Goal: Transaction & Acquisition: Purchase product/service

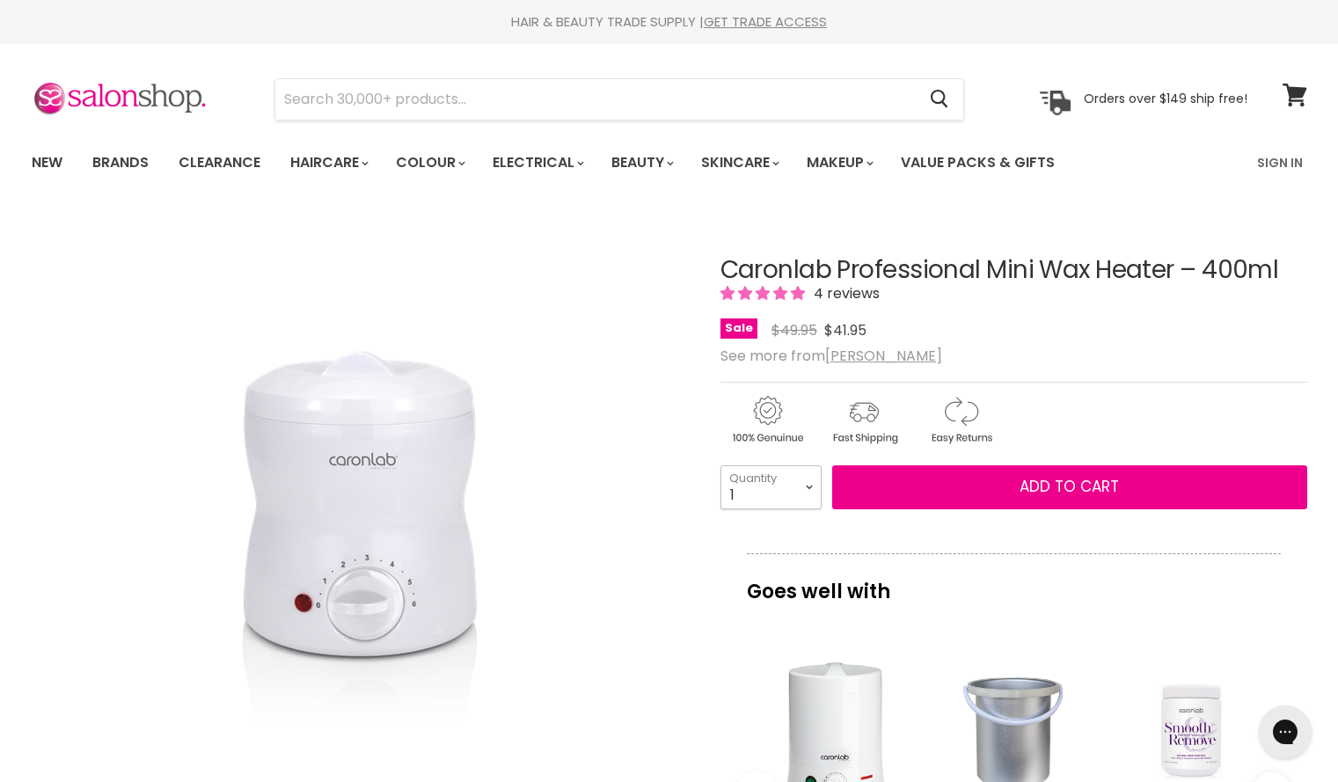
click at [804, 484] on select "1 2 3 4 5 6 7 8 9 10+" at bounding box center [771, 487] width 101 height 44
click at [930, 417] on img "Main content" at bounding box center [960, 420] width 93 height 54
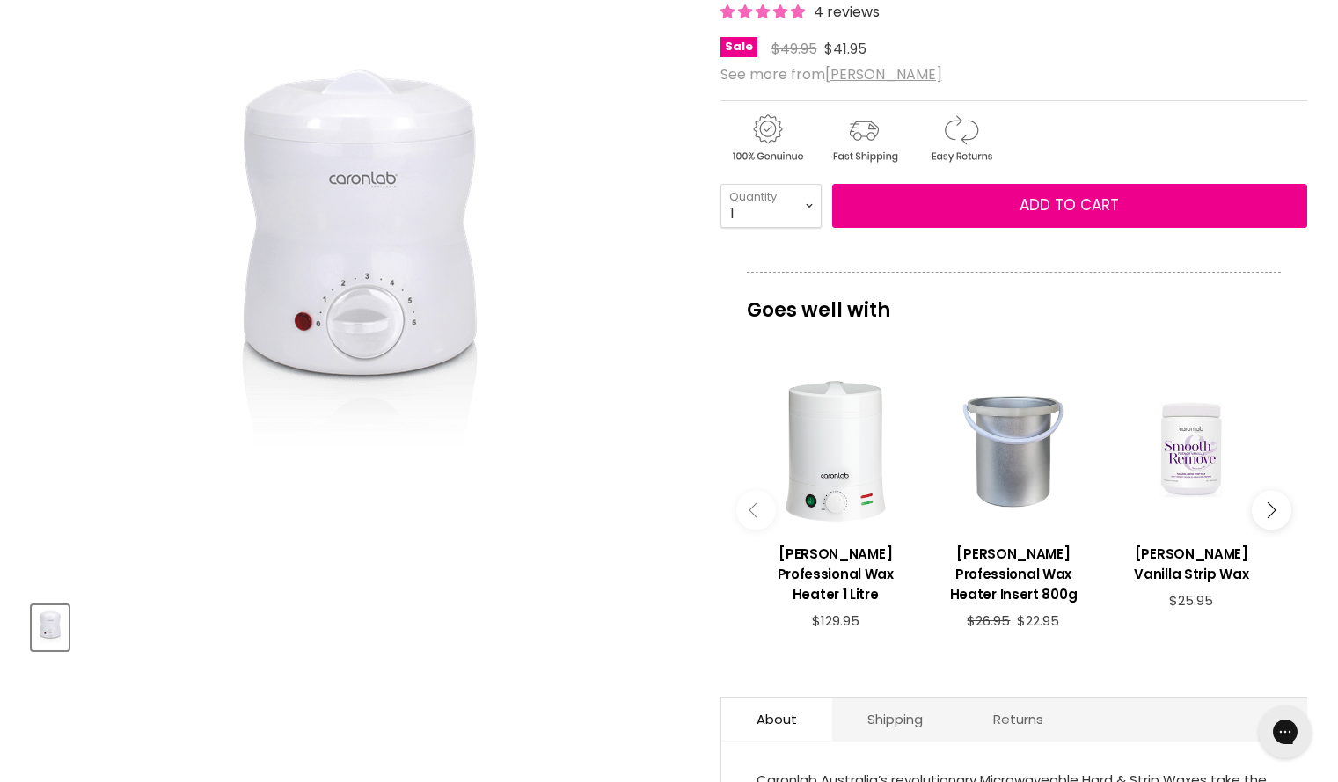
scroll to position [278, 0]
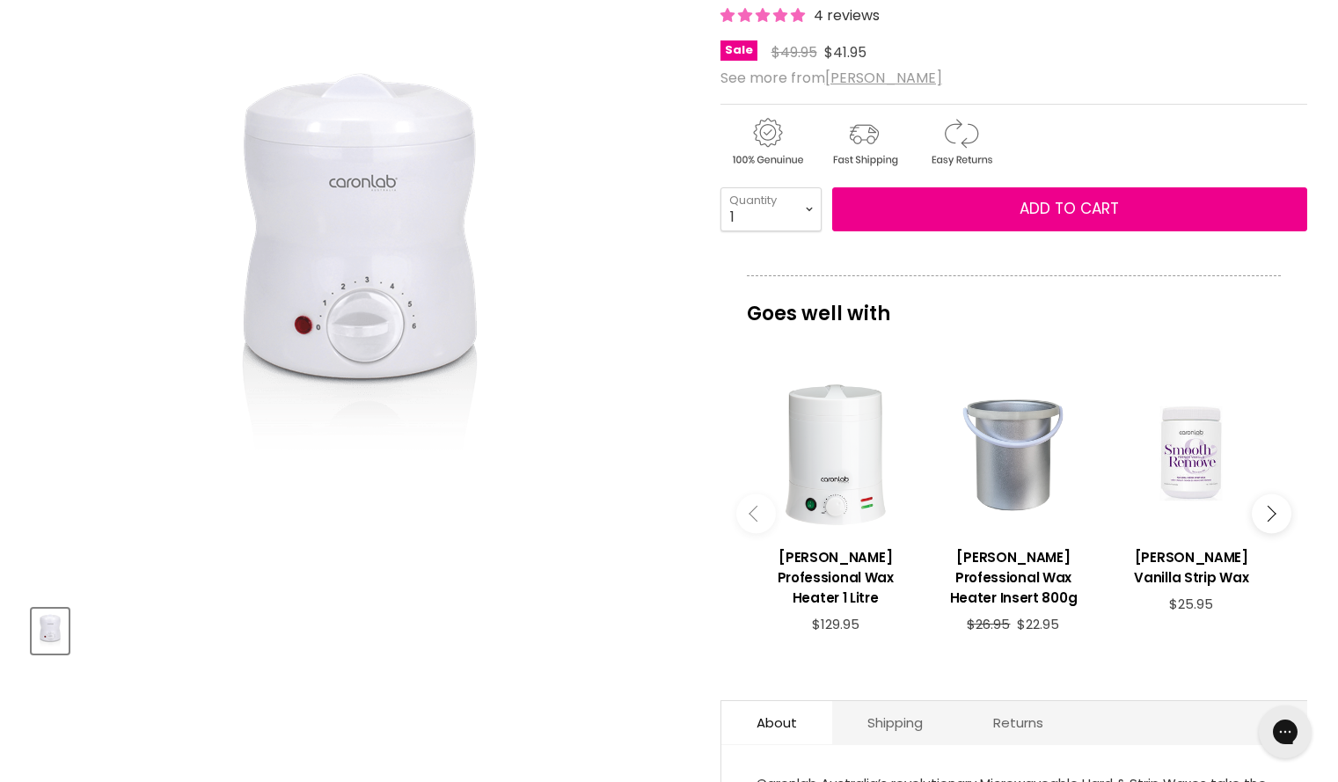
click at [1263, 505] on icon "Main content" at bounding box center [1268, 513] width 16 height 16
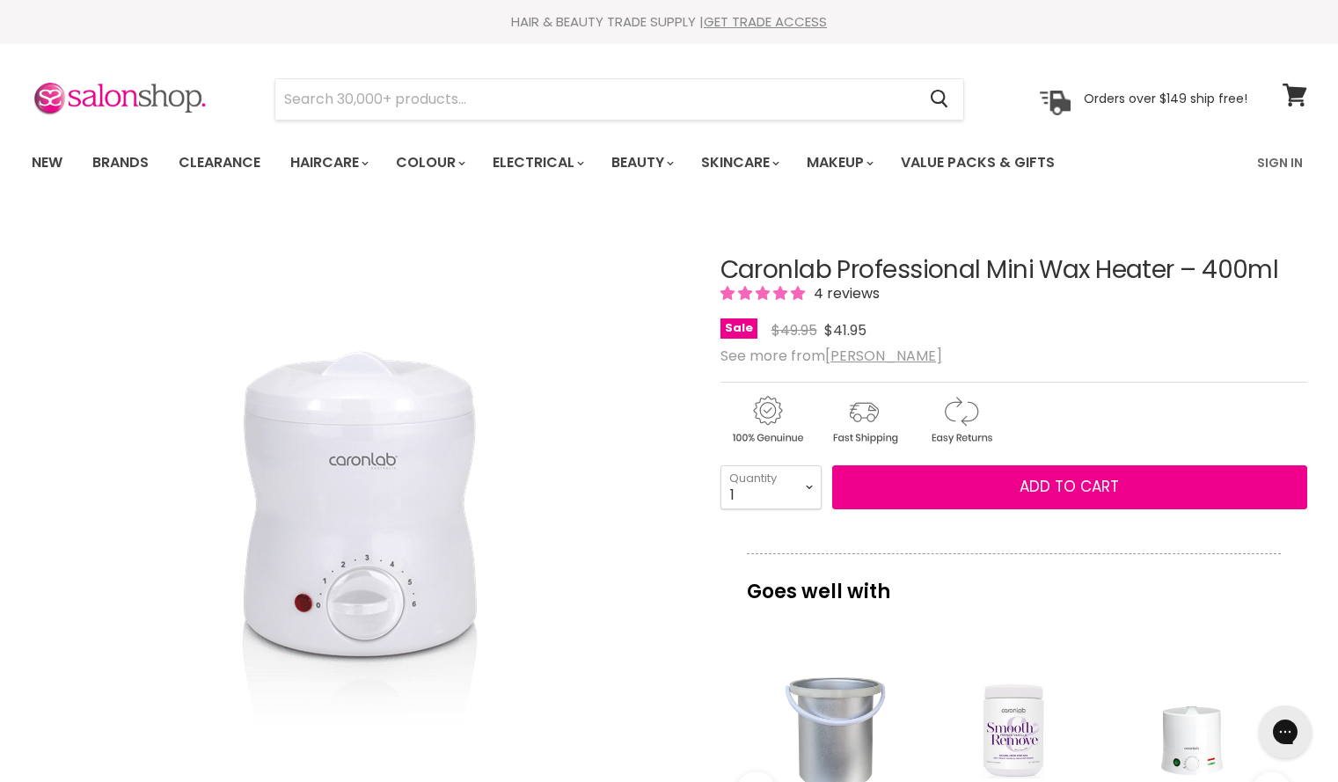
scroll to position [141, 0]
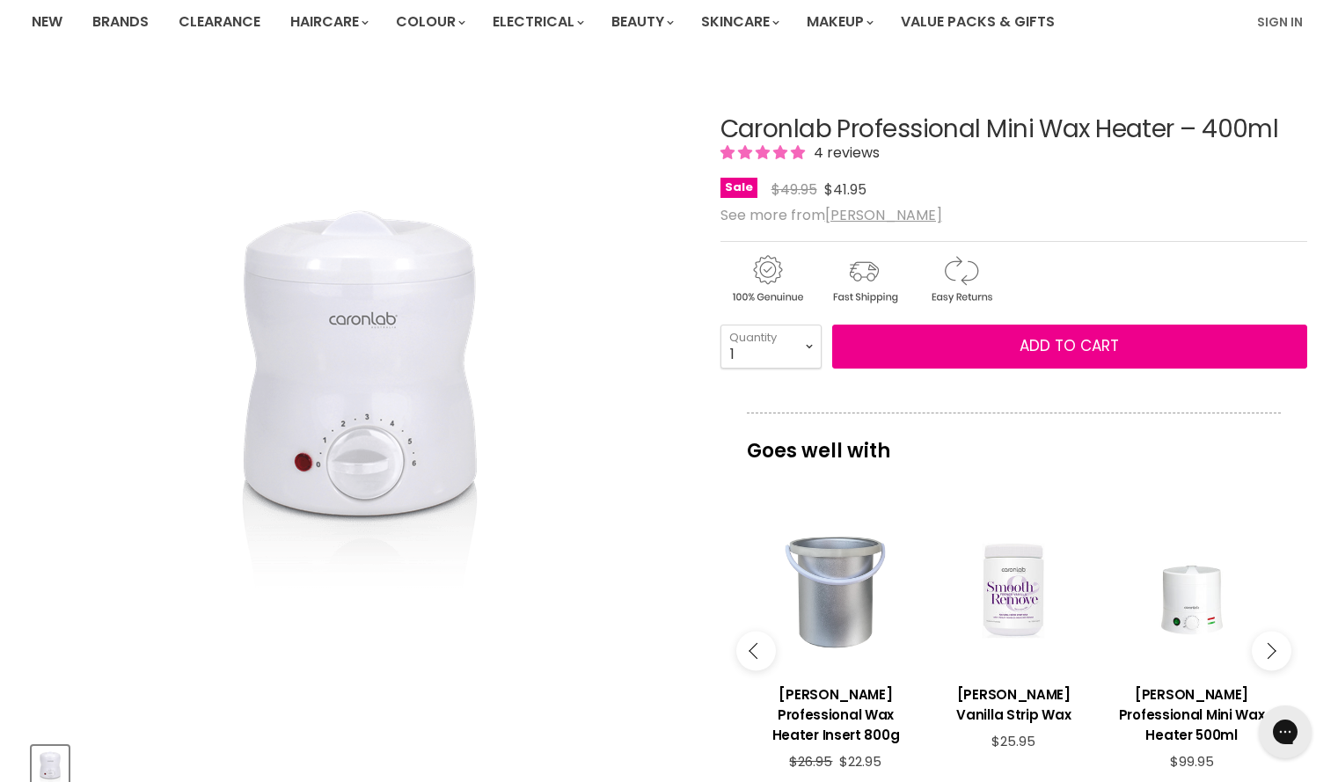
click at [753, 642] on icon "Main content" at bounding box center [757, 650] width 16 height 16
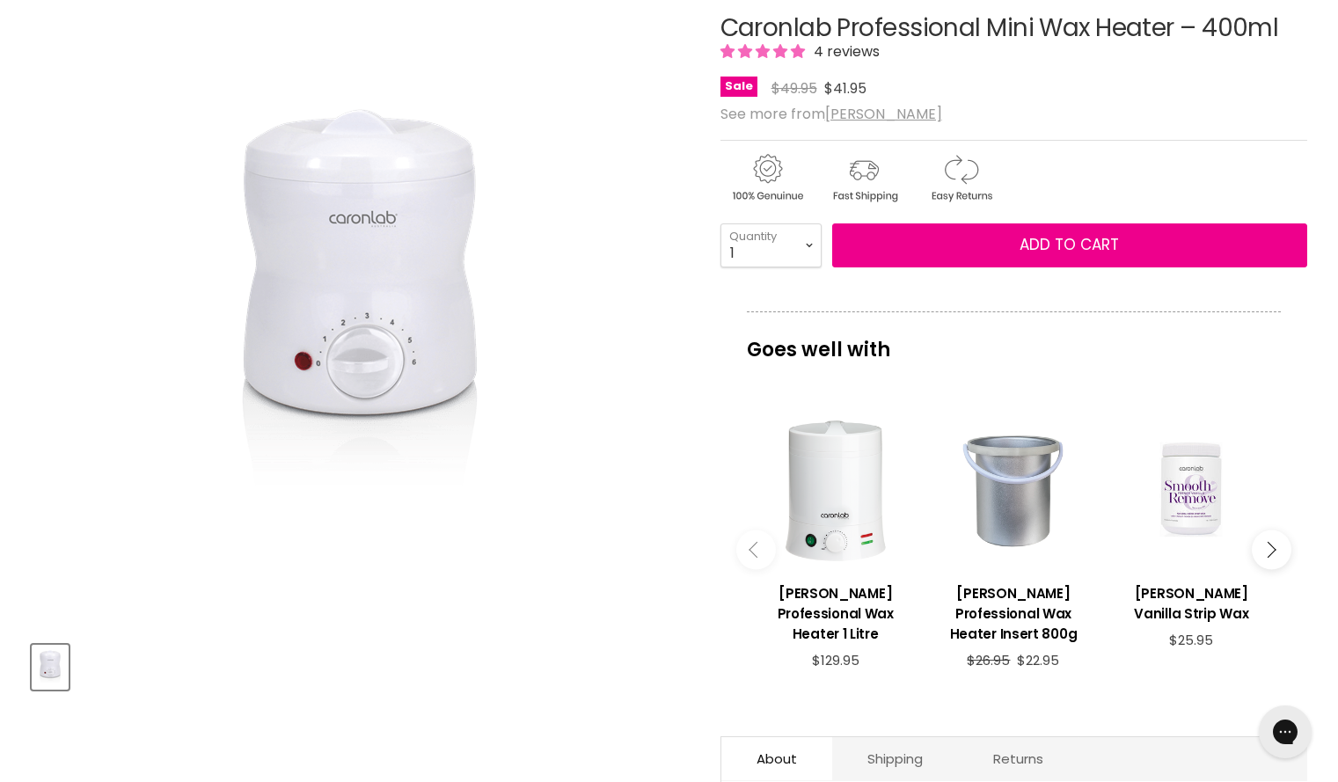
scroll to position [243, 0]
click at [1278, 534] on button "Main content" at bounding box center [1272, 549] width 40 height 40
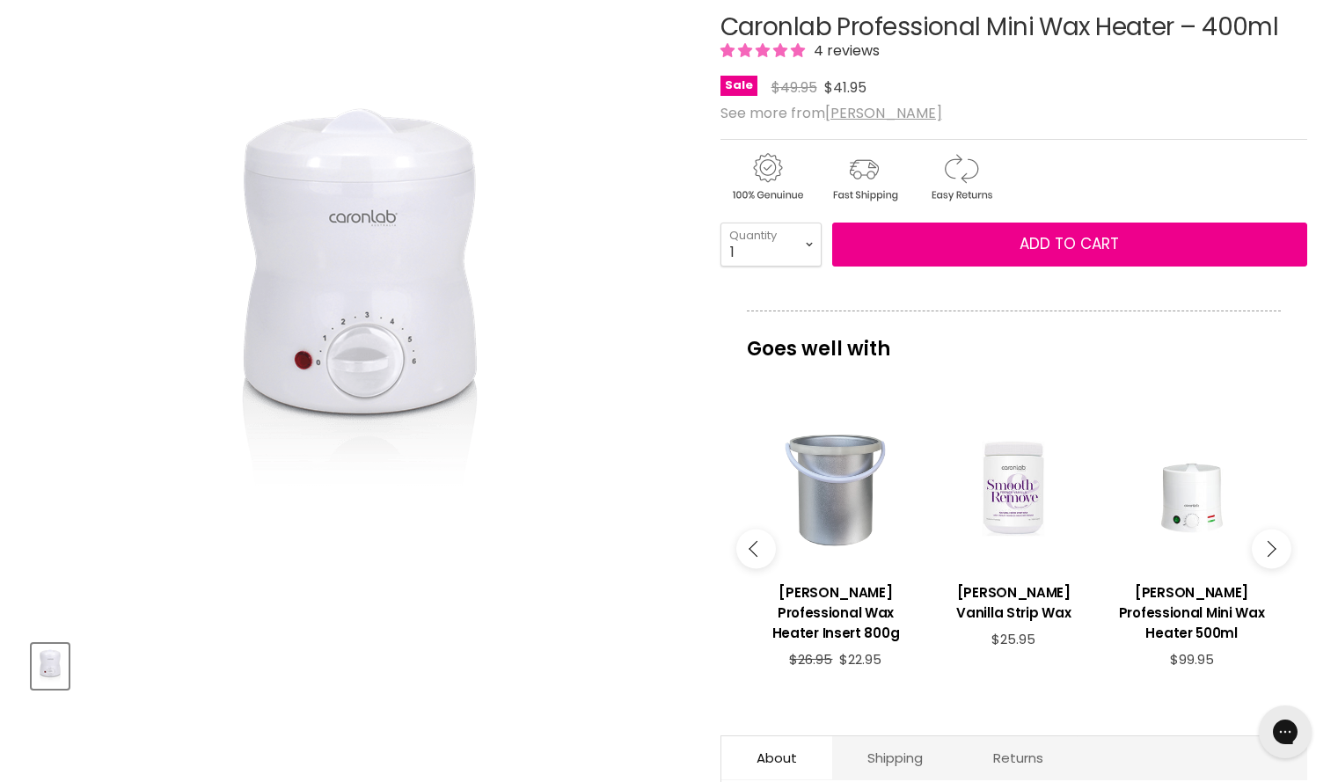
click at [1278, 539] on button "Main content" at bounding box center [1272, 549] width 40 height 40
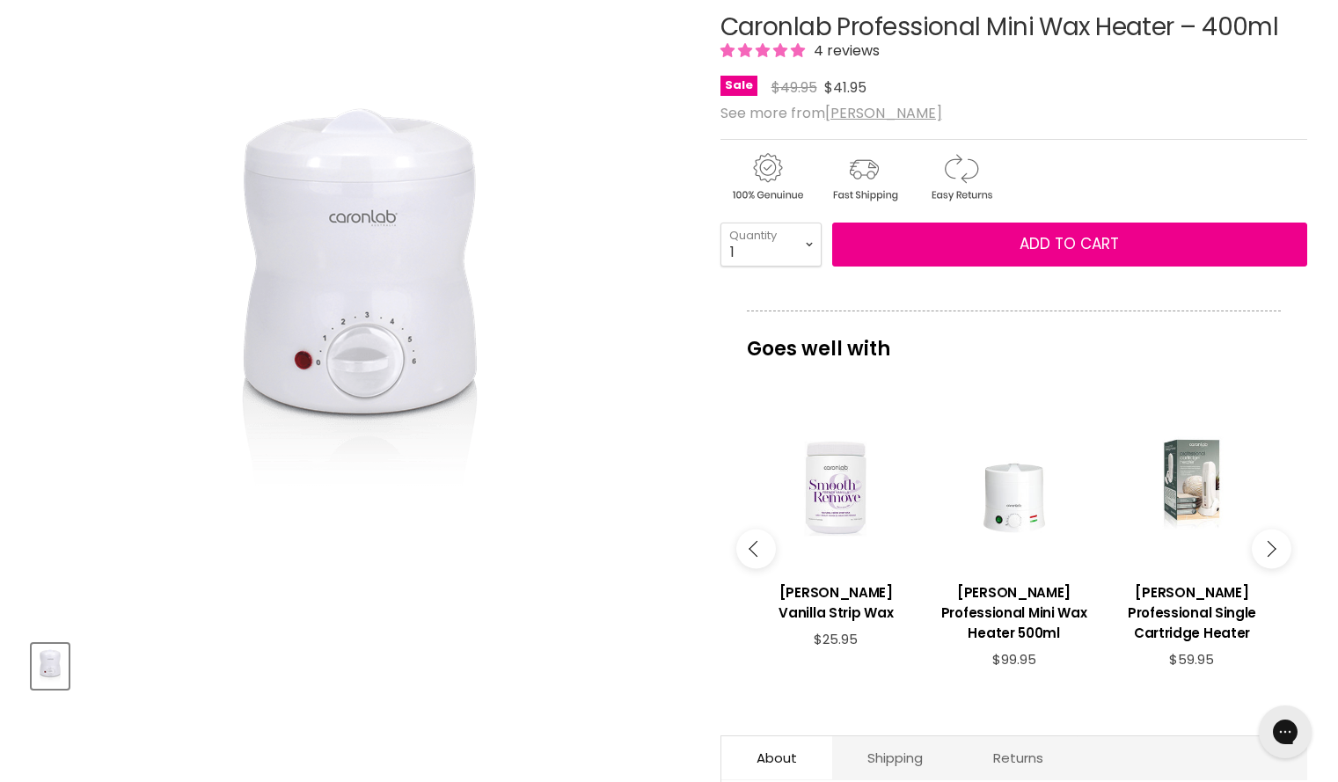
click at [1278, 539] on button "Main content" at bounding box center [1272, 549] width 40 height 40
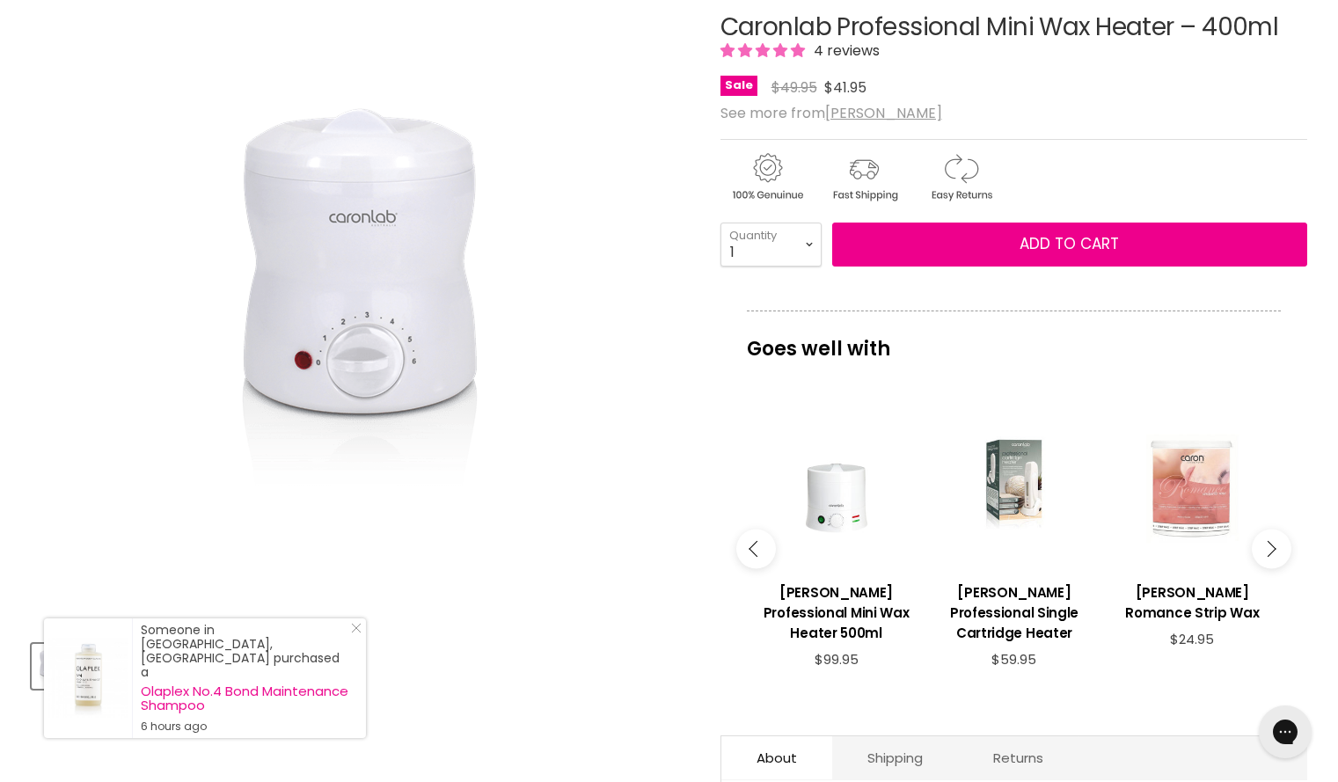
click at [1278, 539] on button "Main content" at bounding box center [1272, 549] width 40 height 40
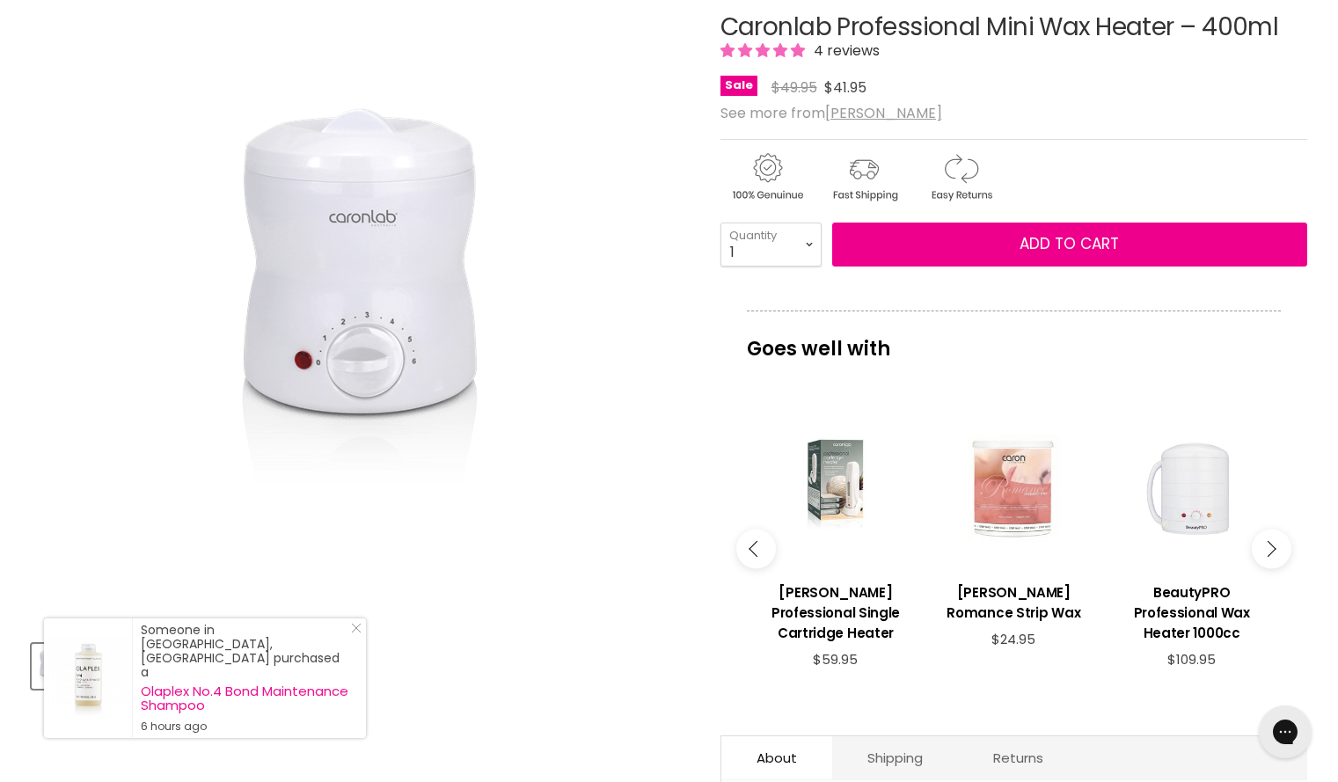
click at [1278, 539] on button "Main content" at bounding box center [1272, 549] width 40 height 40
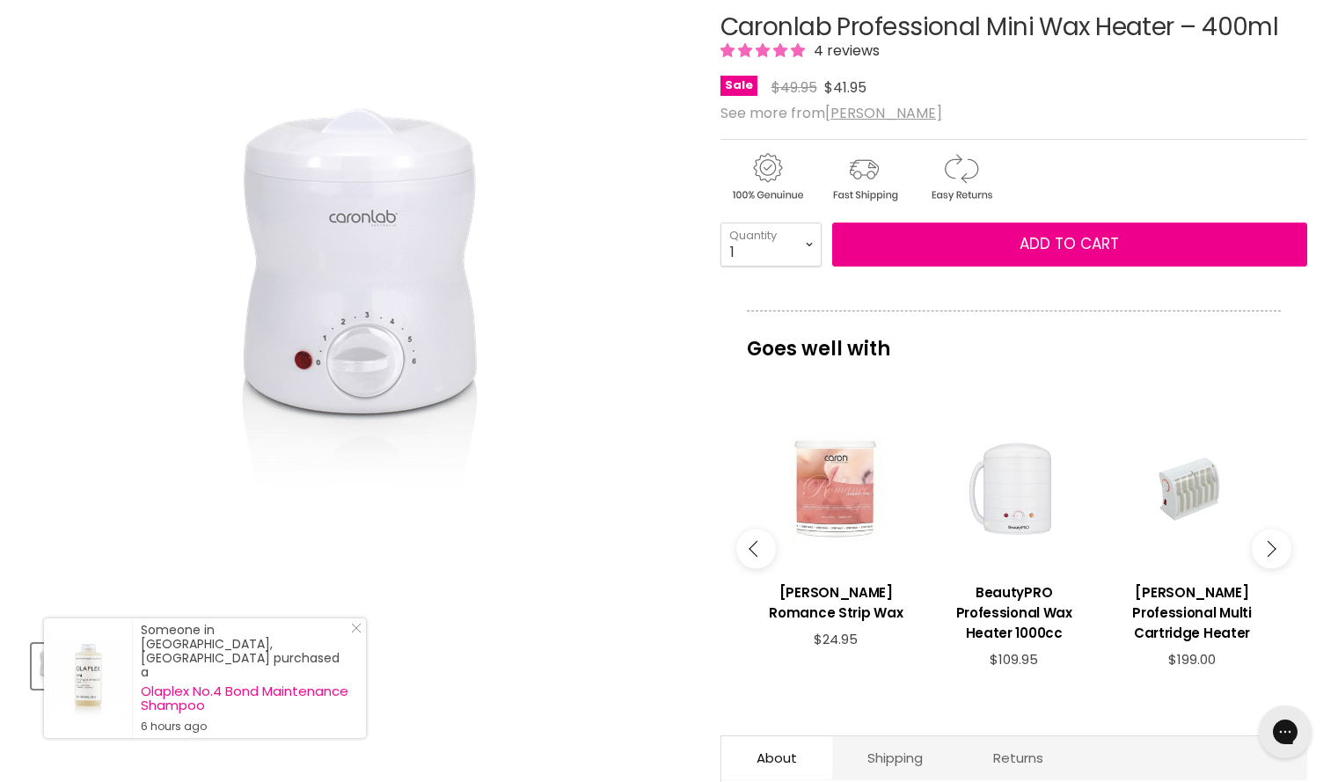
click at [1278, 539] on button "Main content" at bounding box center [1272, 549] width 40 height 40
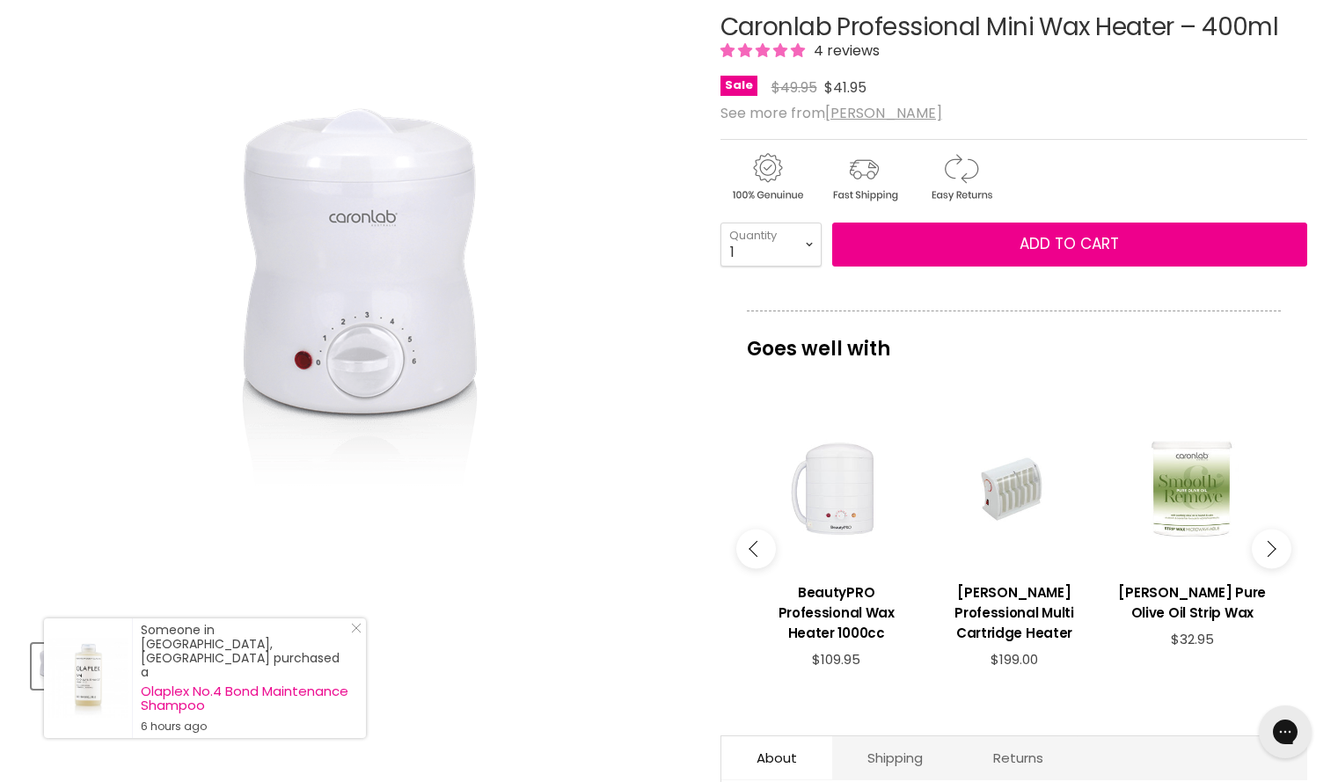
click at [1278, 539] on button "Main content" at bounding box center [1272, 549] width 40 height 40
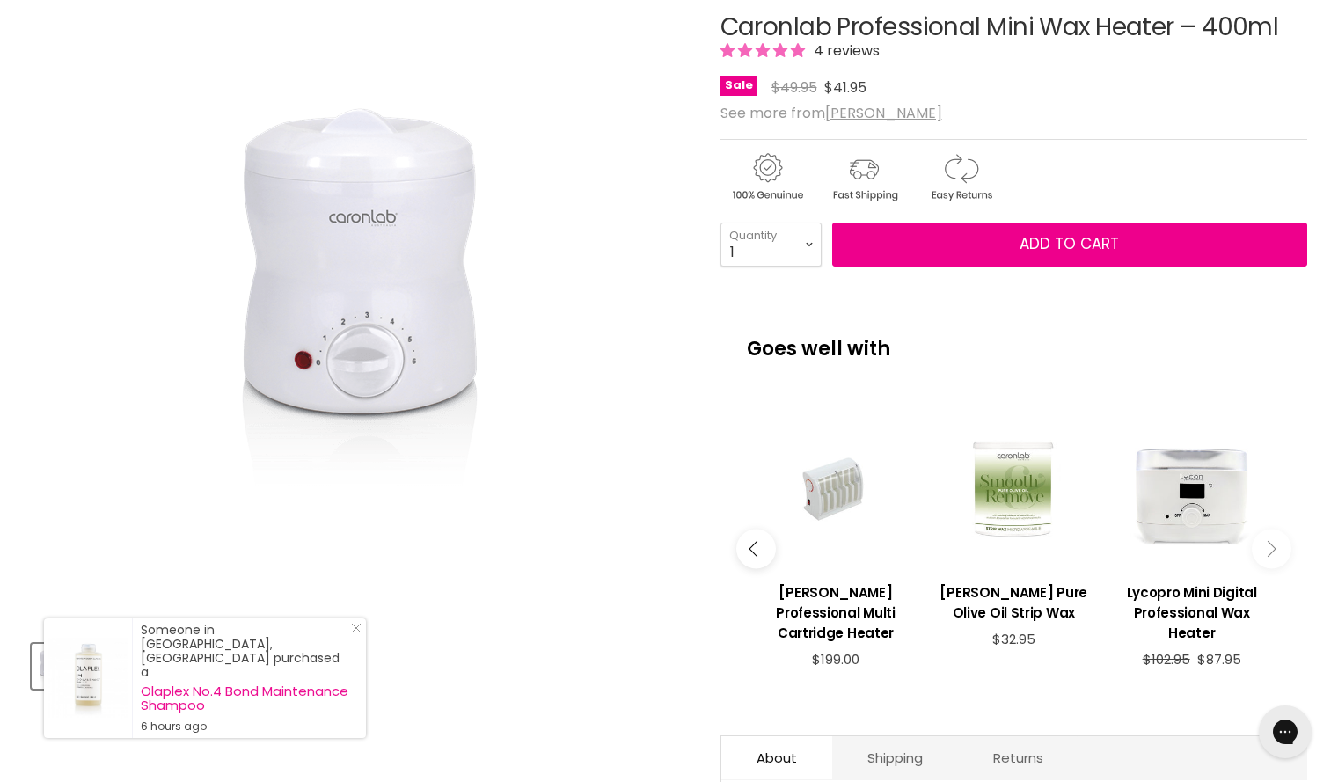
click at [1278, 539] on button "Main content" at bounding box center [1272, 549] width 40 height 40
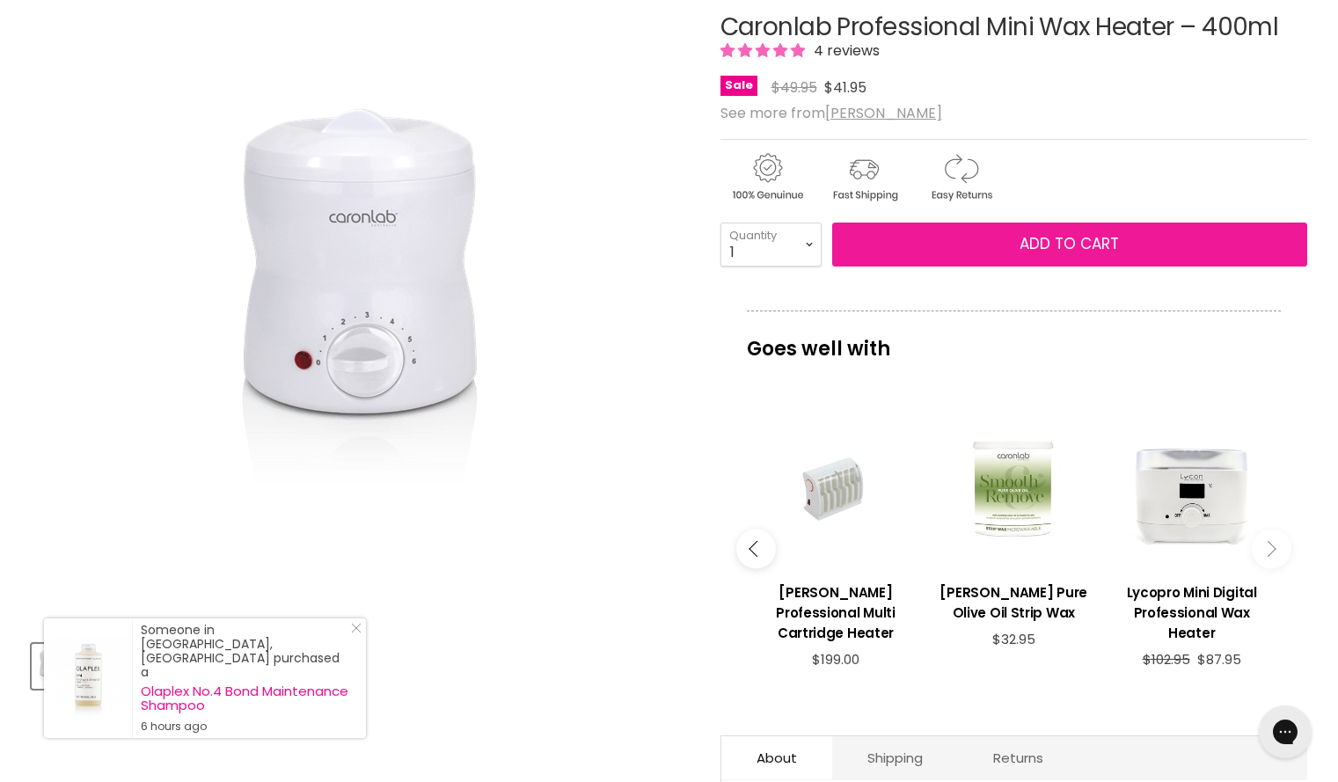
click at [1048, 246] on span "Add to cart" at bounding box center [1069, 243] width 99 height 21
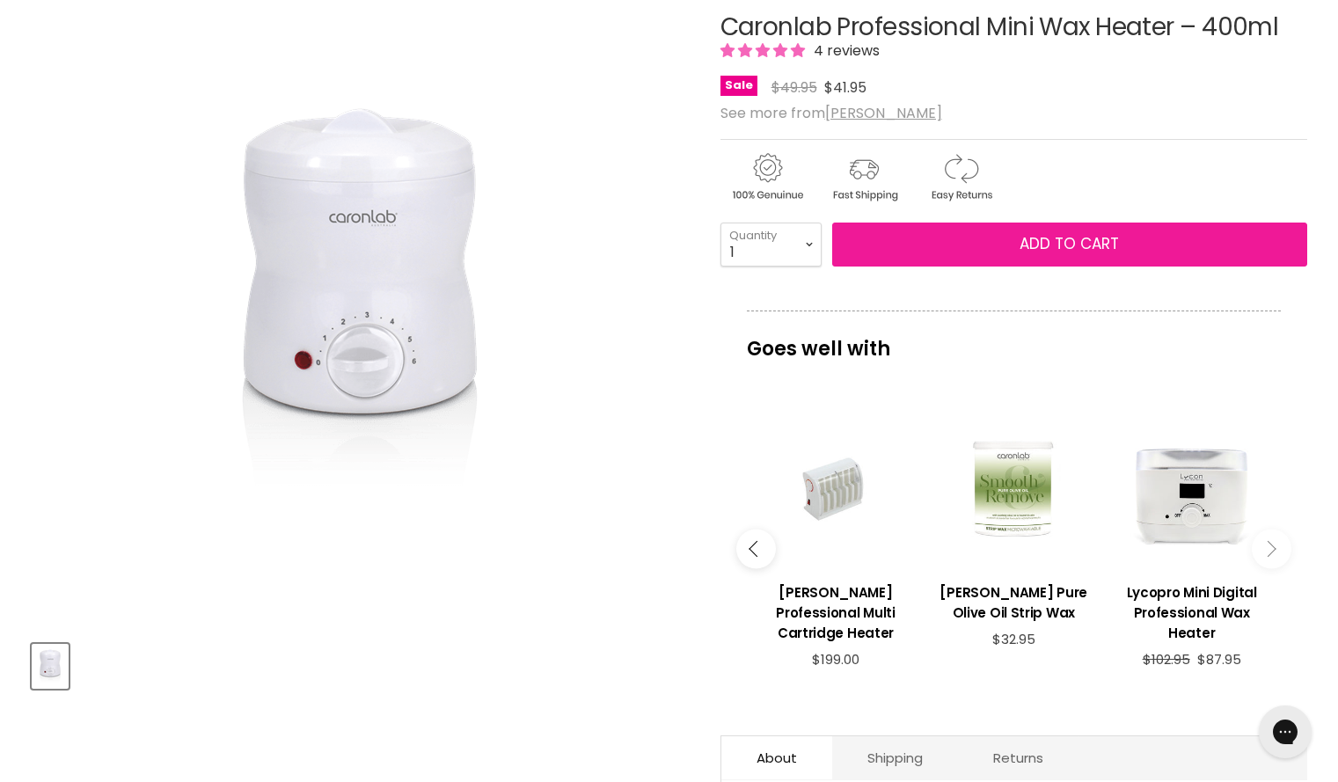
scroll to position [0, 0]
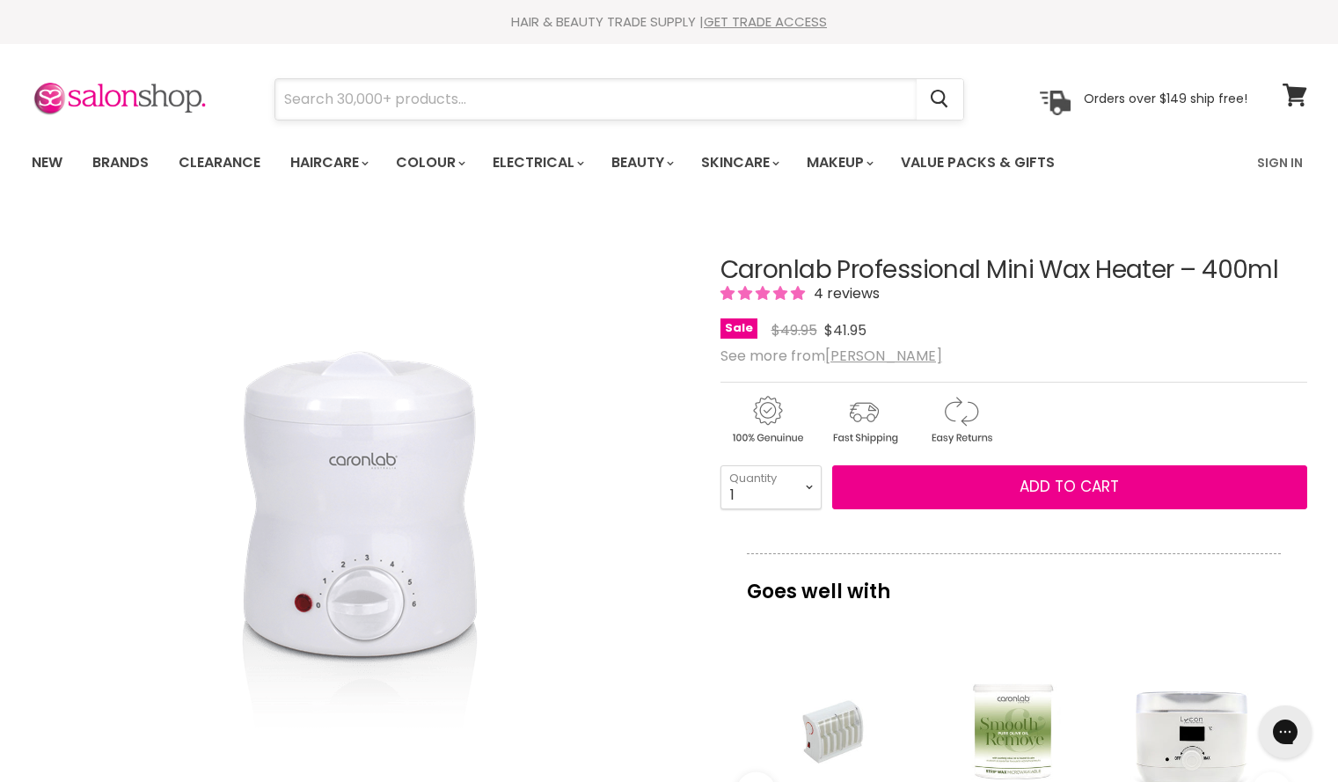
click at [693, 109] on input "Search" at bounding box center [595, 99] width 641 height 40
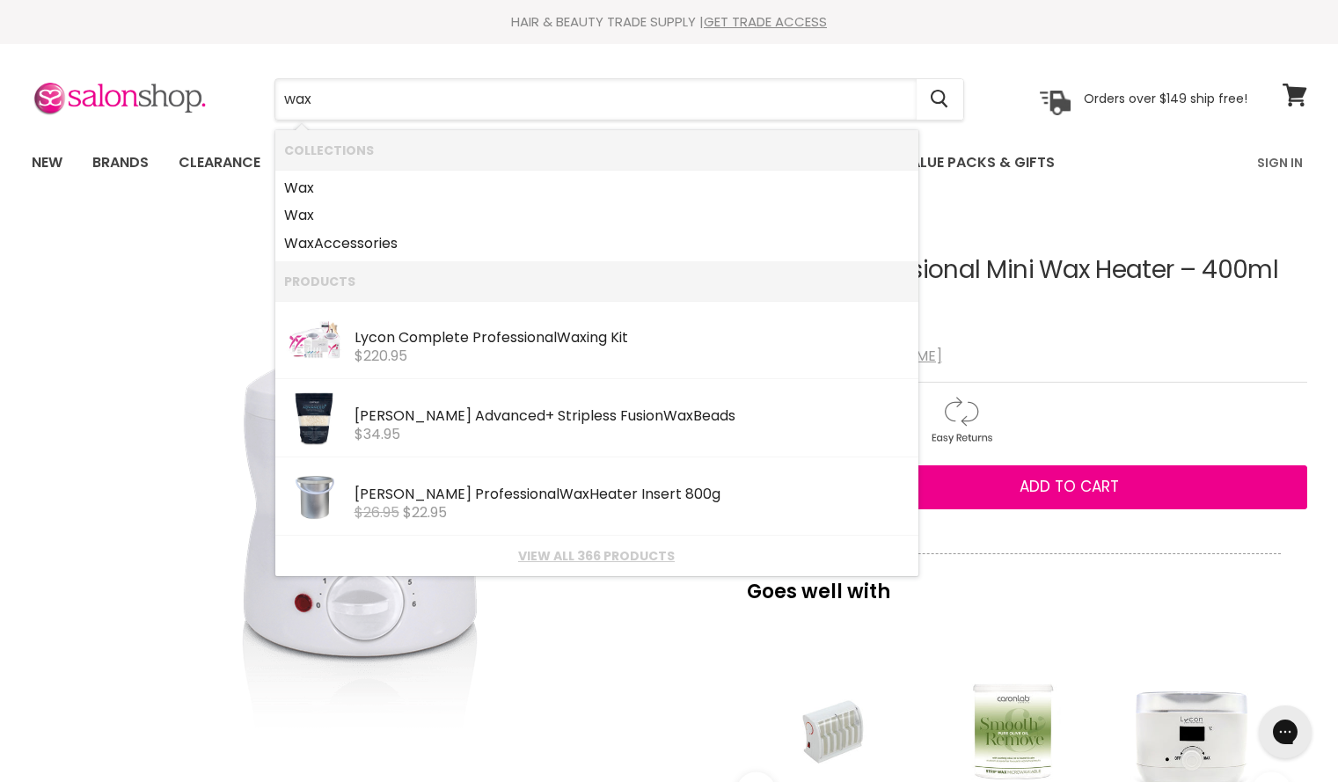
type input "wax"
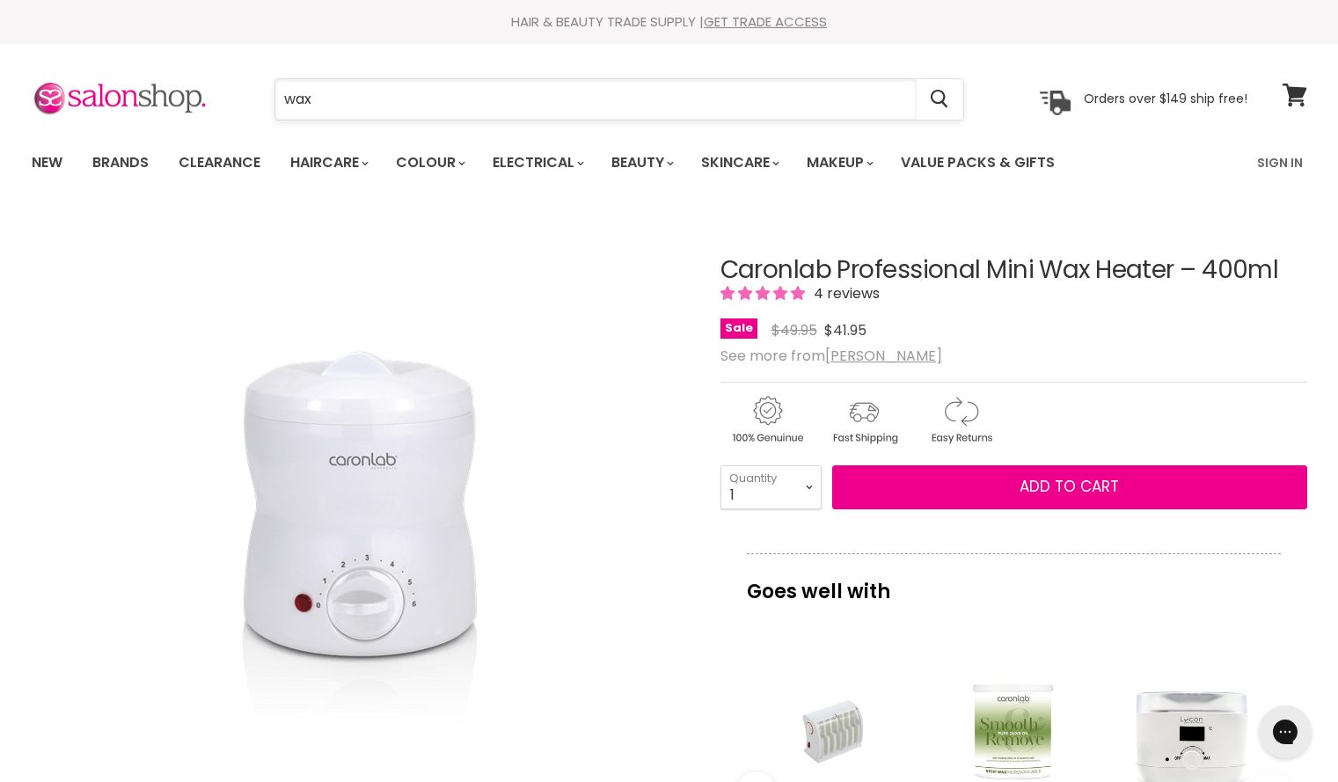
click at [546, 102] on input "wax" at bounding box center [595, 99] width 641 height 40
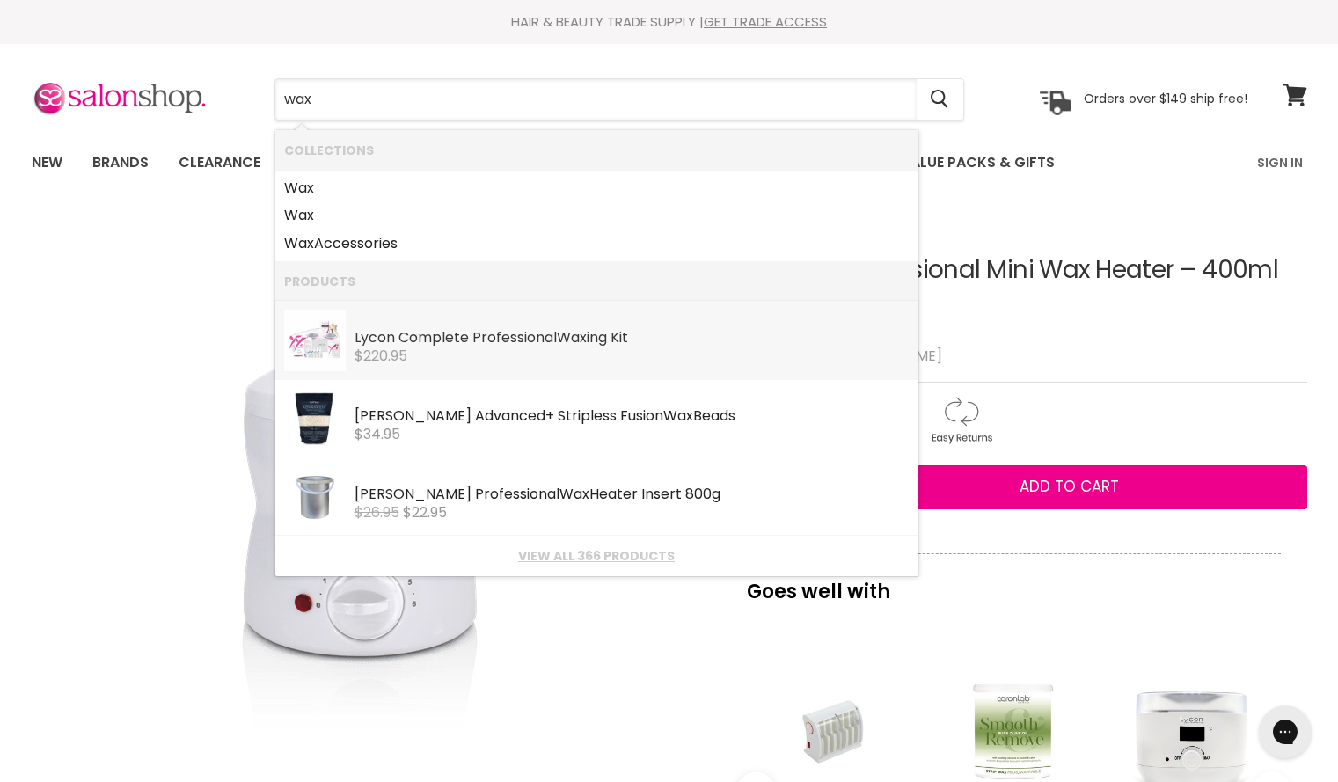
click at [630, 334] on div "Lycon Complete Professional Wax ing Kit" at bounding box center [632, 339] width 555 height 18
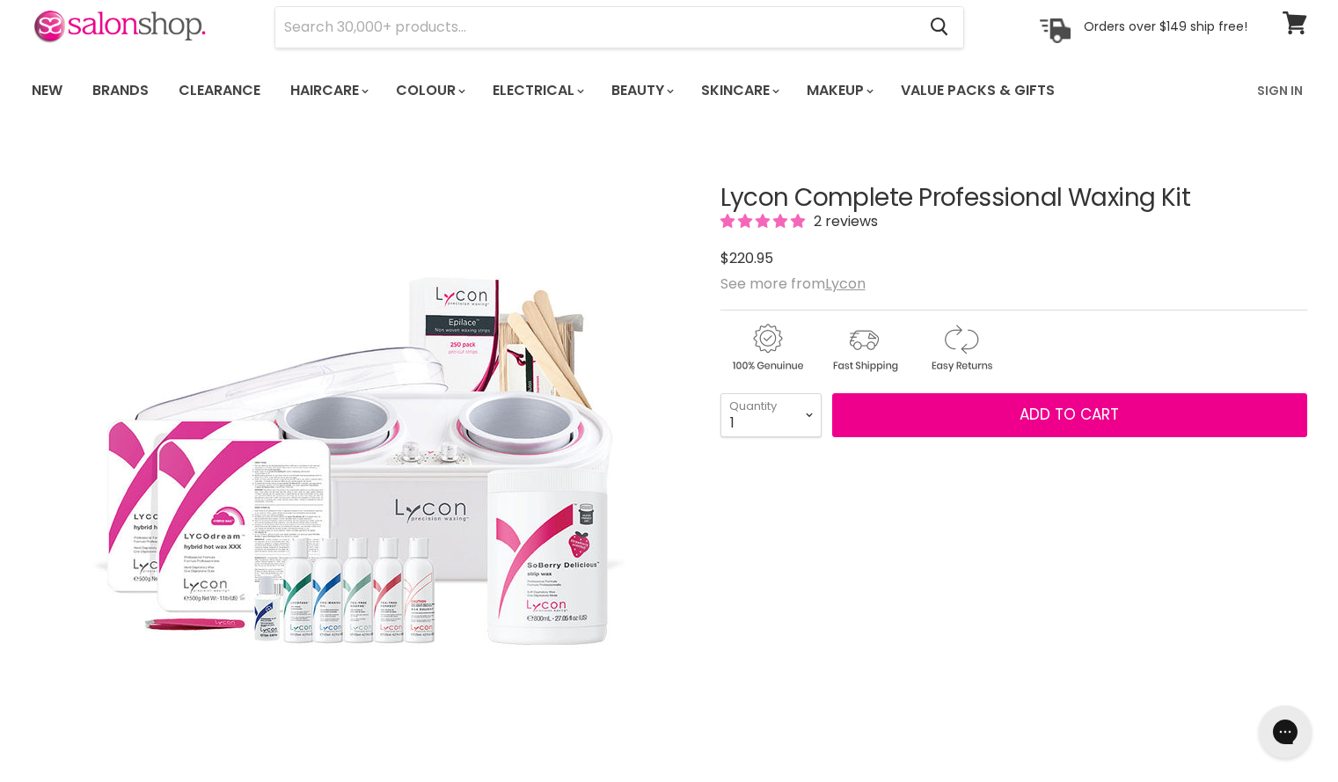
click at [920, 730] on div "Main content" at bounding box center [1014, 662] width 587 height 400
